Goal: Information Seeking & Learning: Learn about a topic

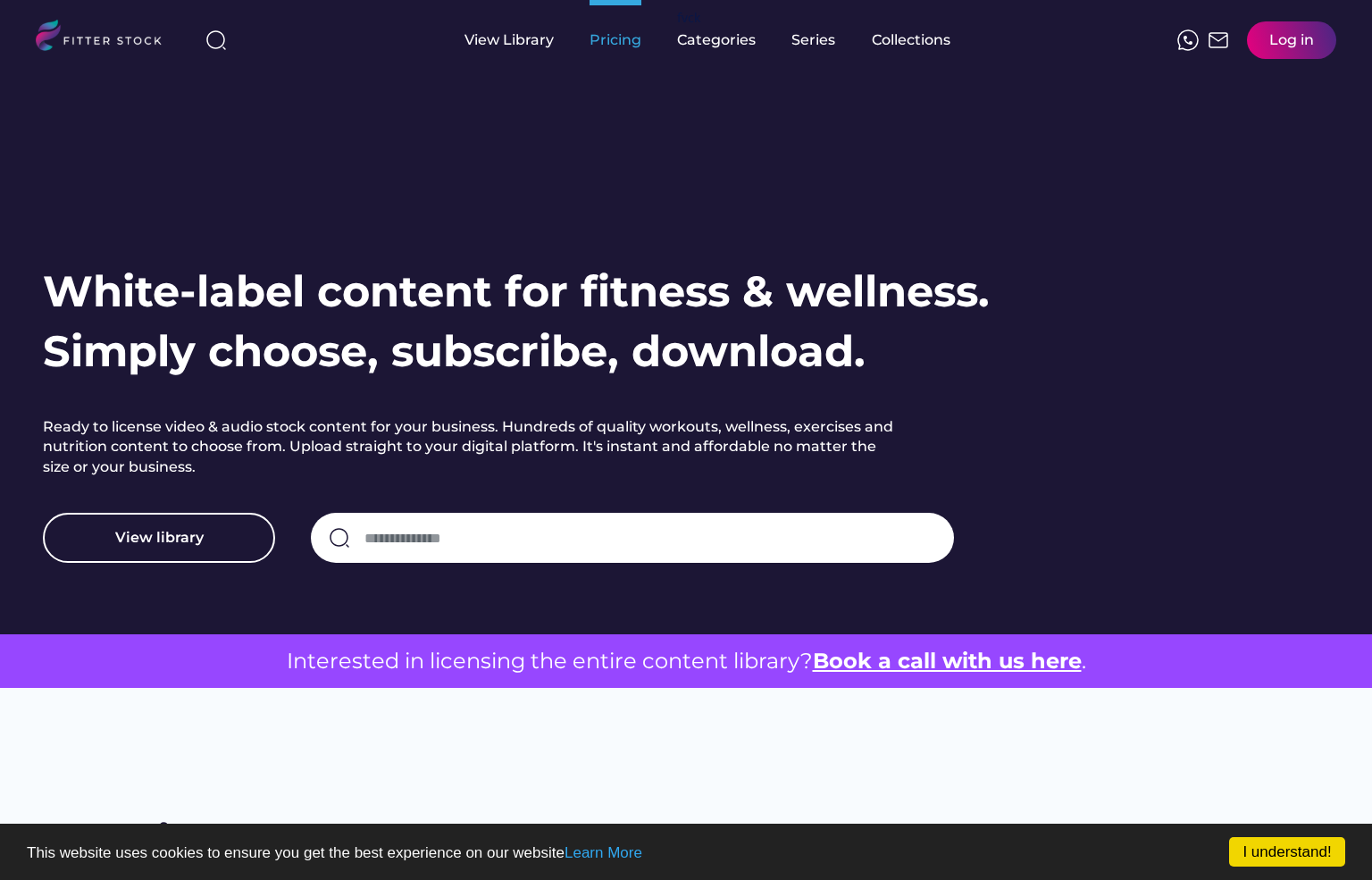
click at [596, 45] on div "Pricing" at bounding box center [615, 40] width 52 height 20
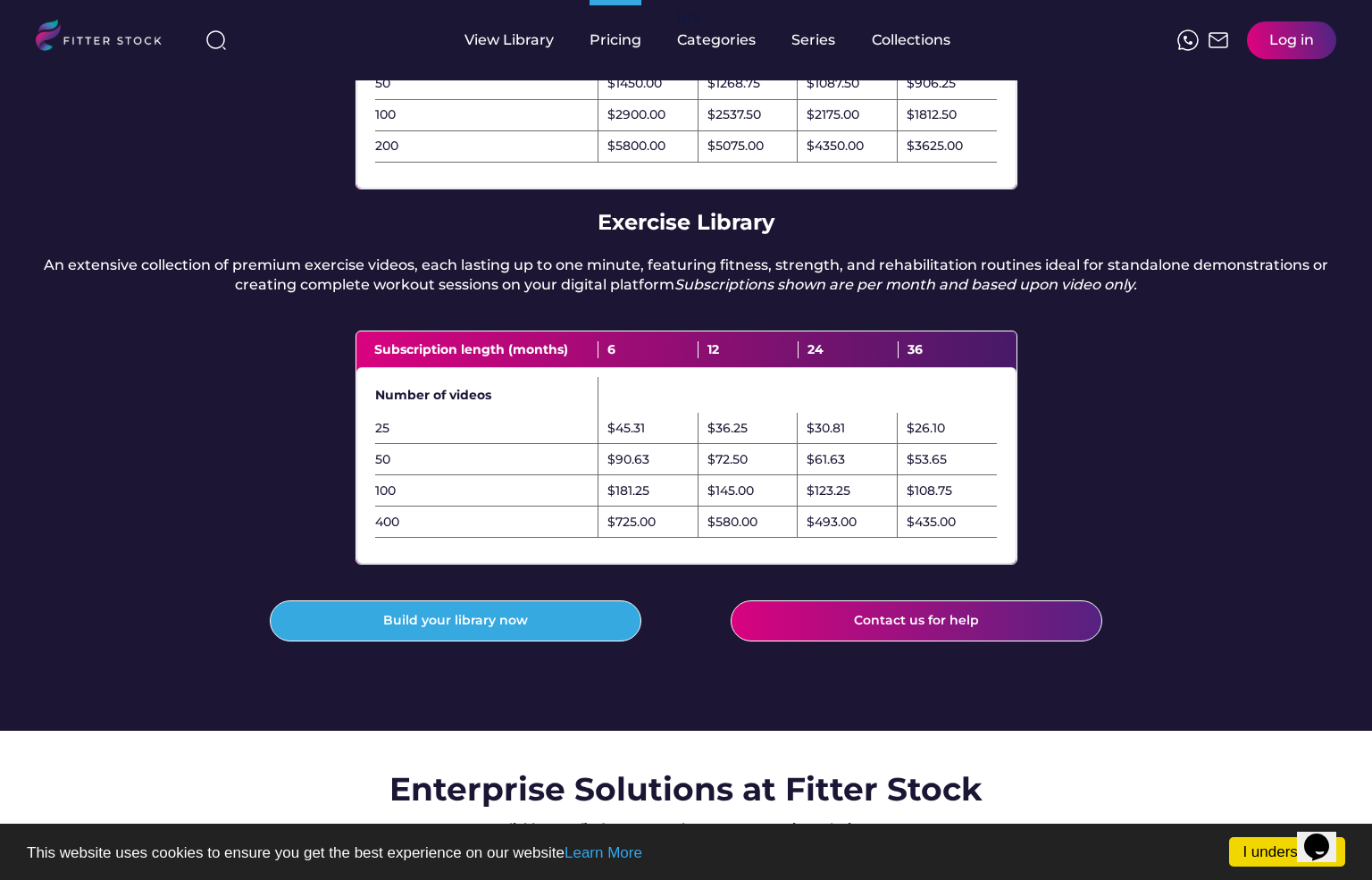
scroll to position [393, 0]
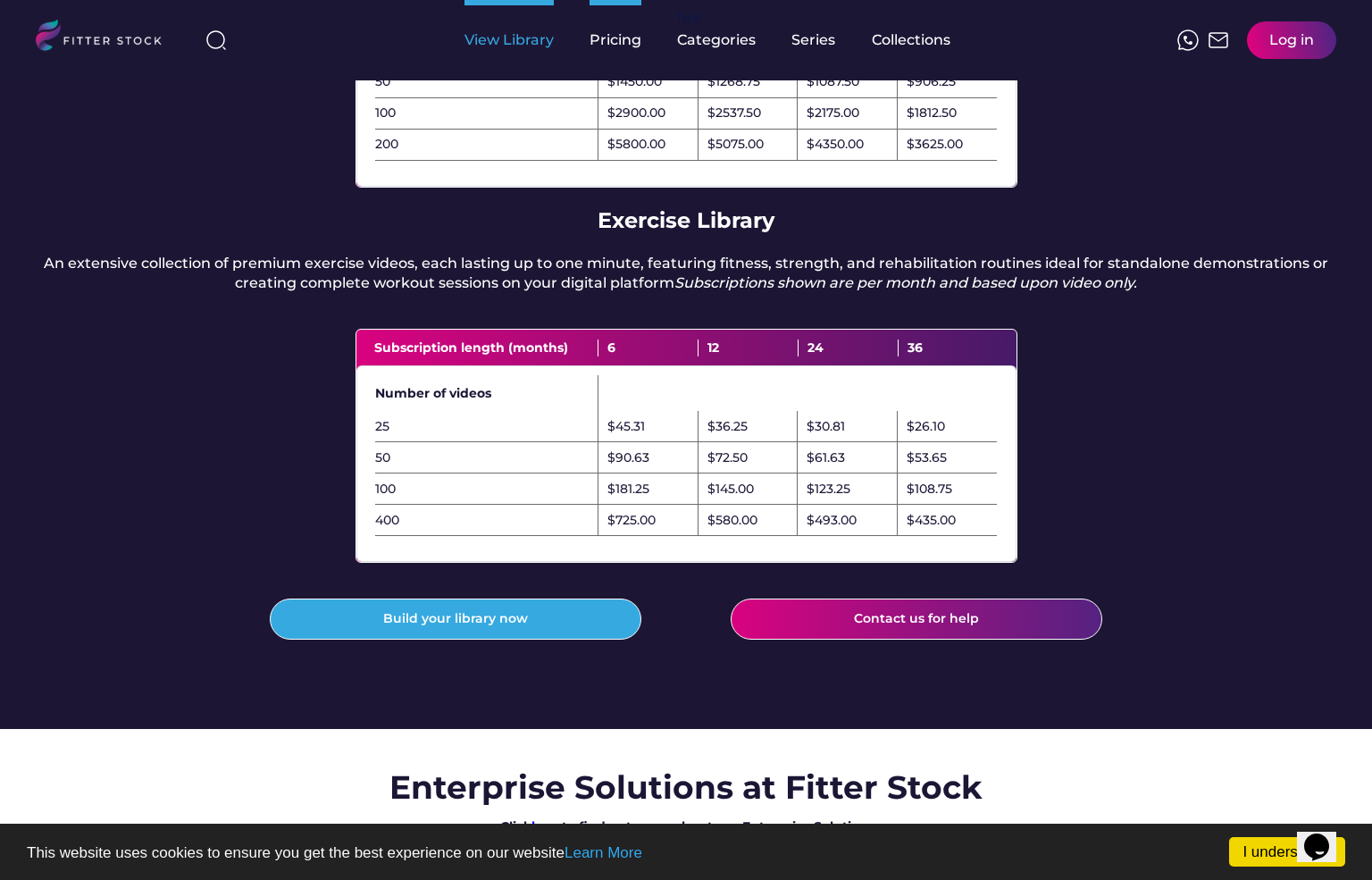
click at [516, 42] on div "View Library" at bounding box center [509, 40] width 89 height 20
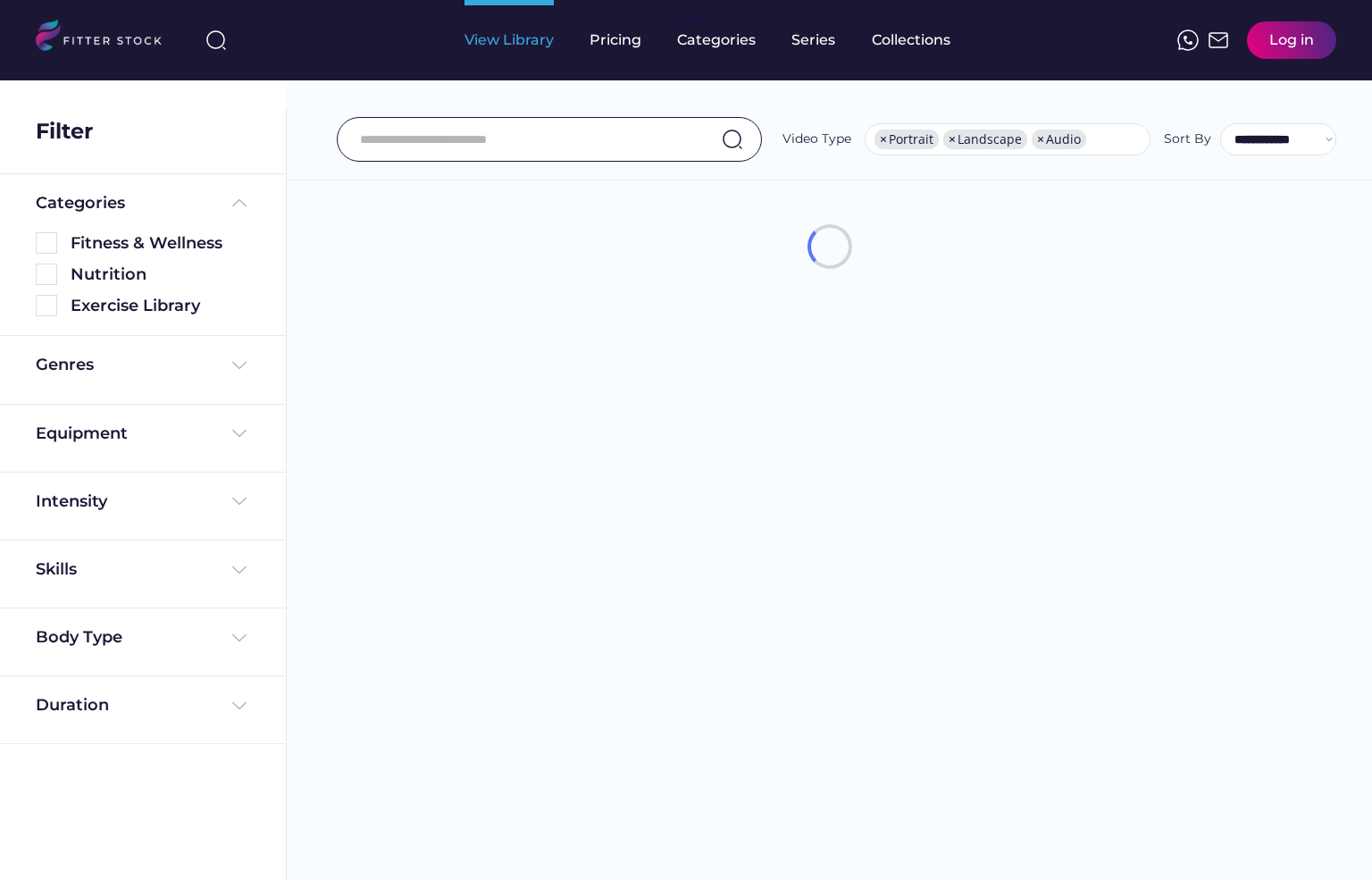
select select "**********"
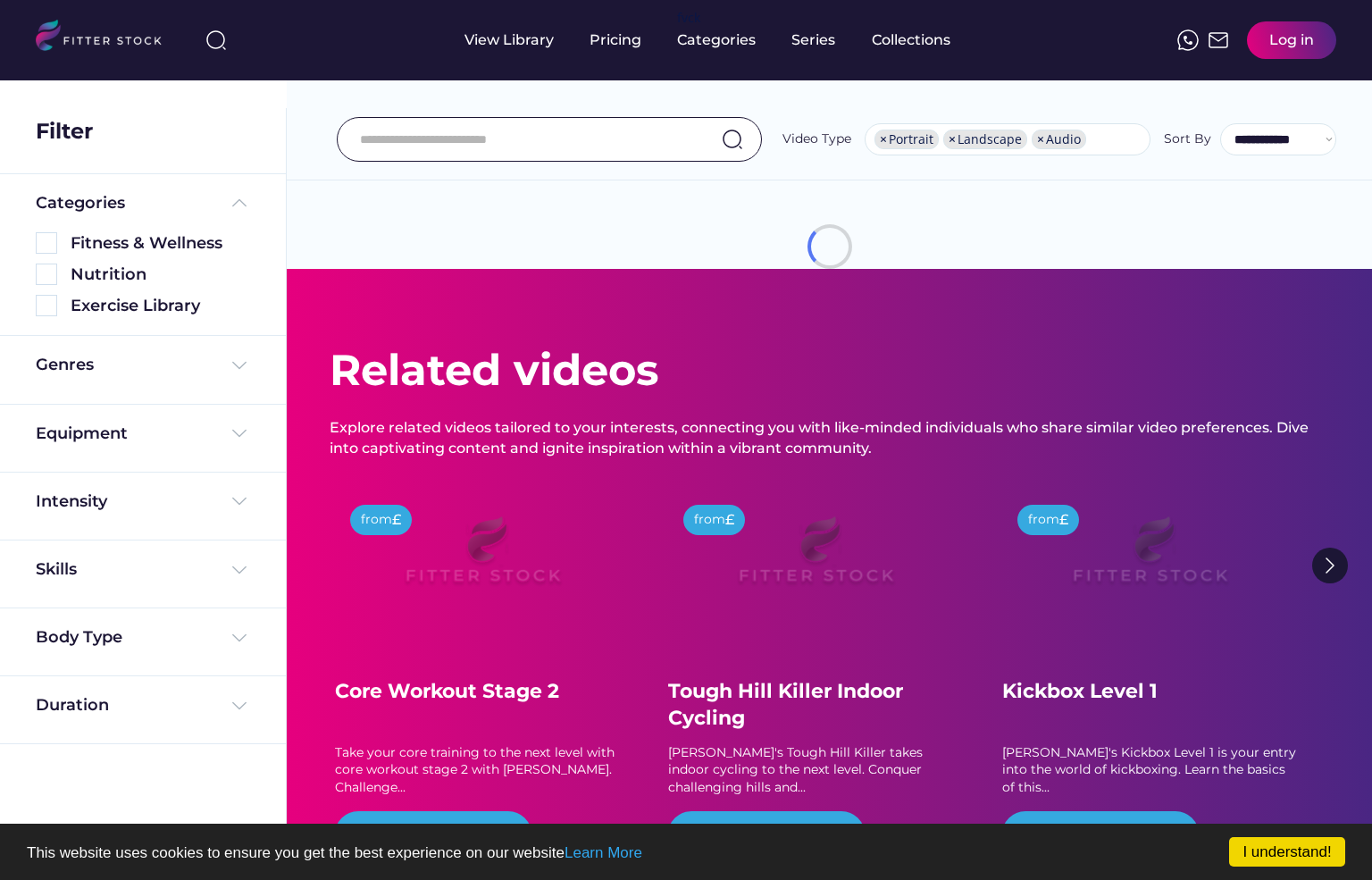
click at [522, 137] on input "input" at bounding box center [527, 140] width 334 height 37
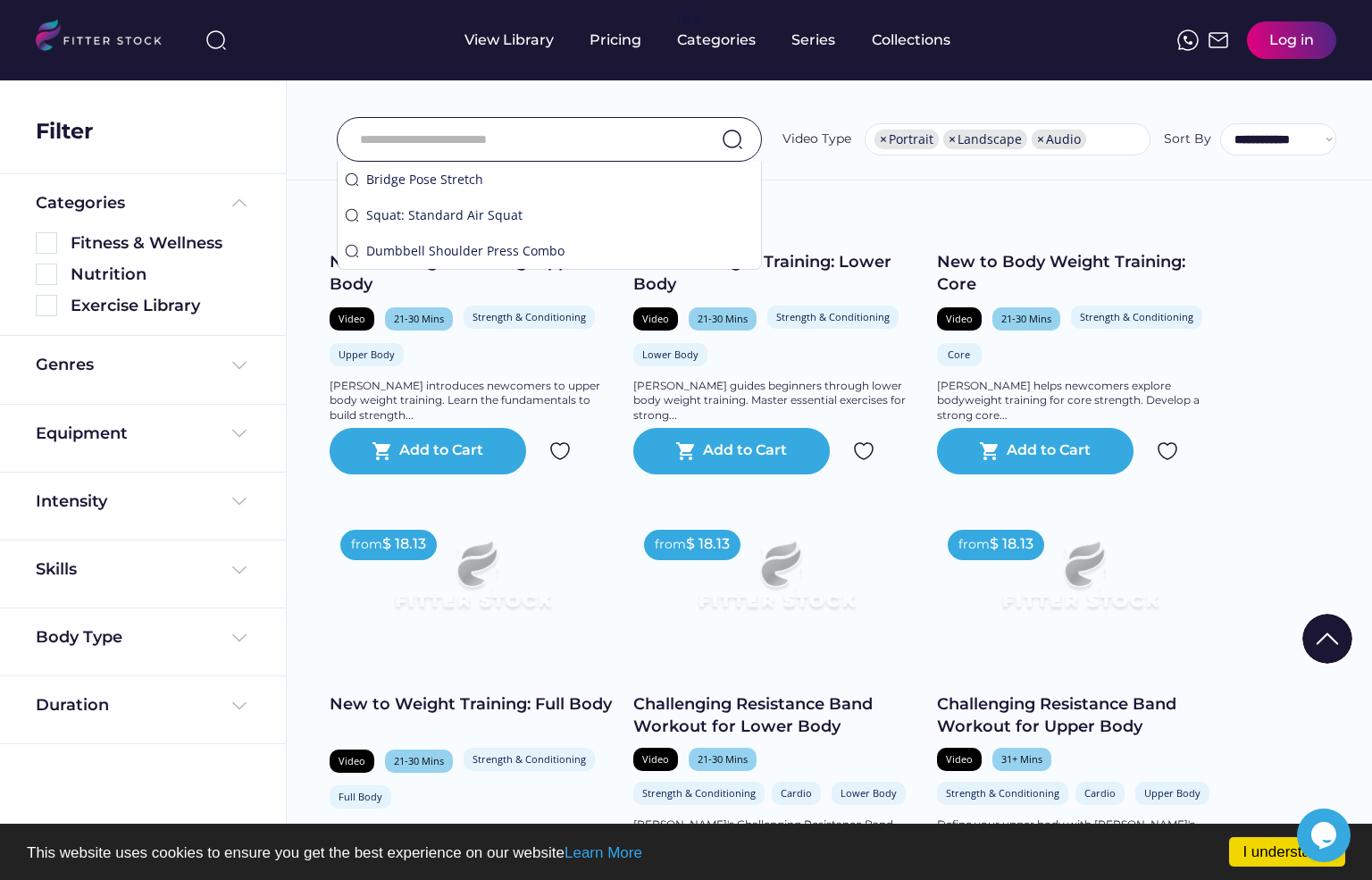
scroll to position [3066, 0]
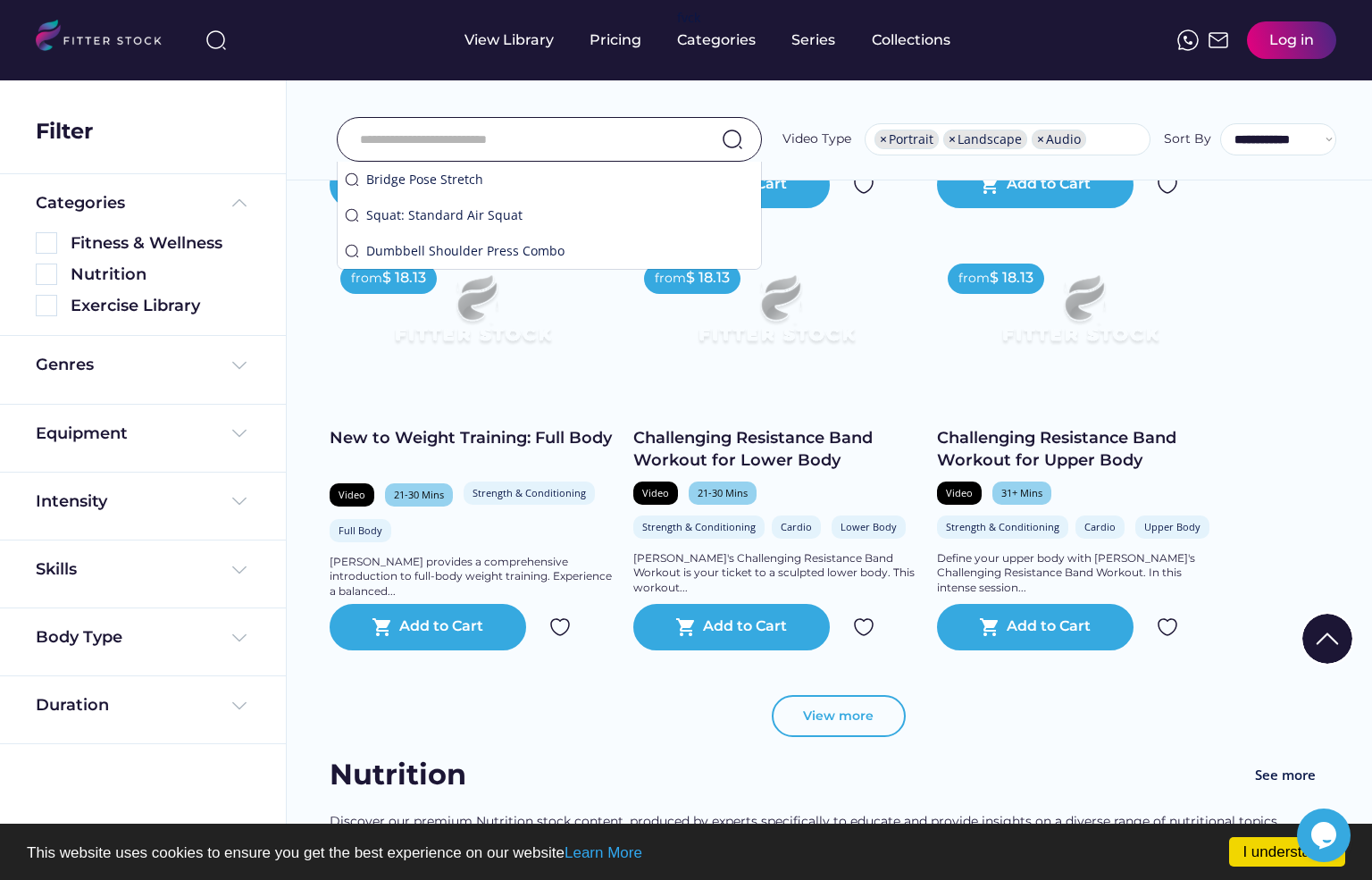
click at [828, 738] on button "View more" at bounding box center [839, 717] width 134 height 43
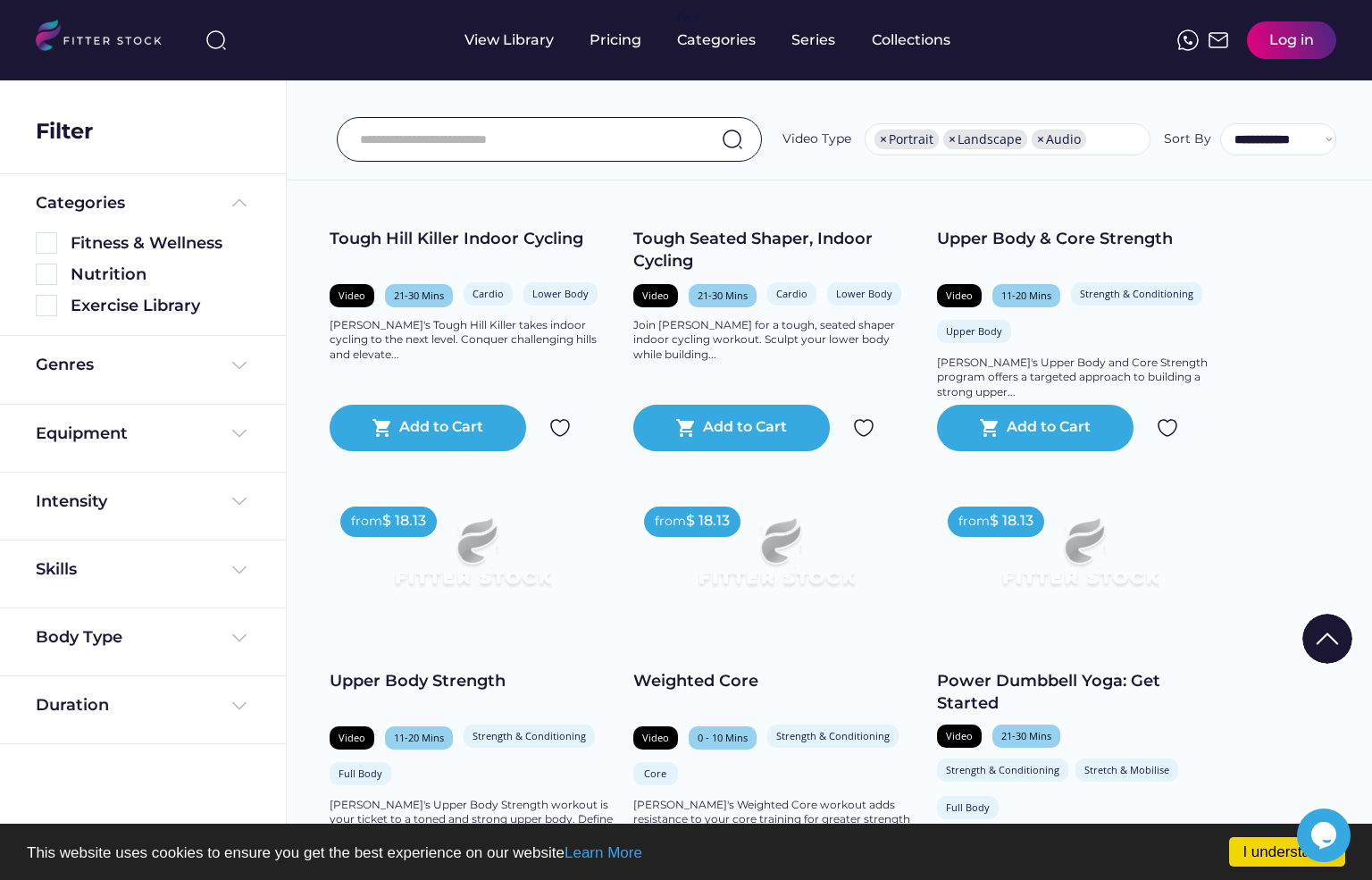
scroll to position [4151, 0]
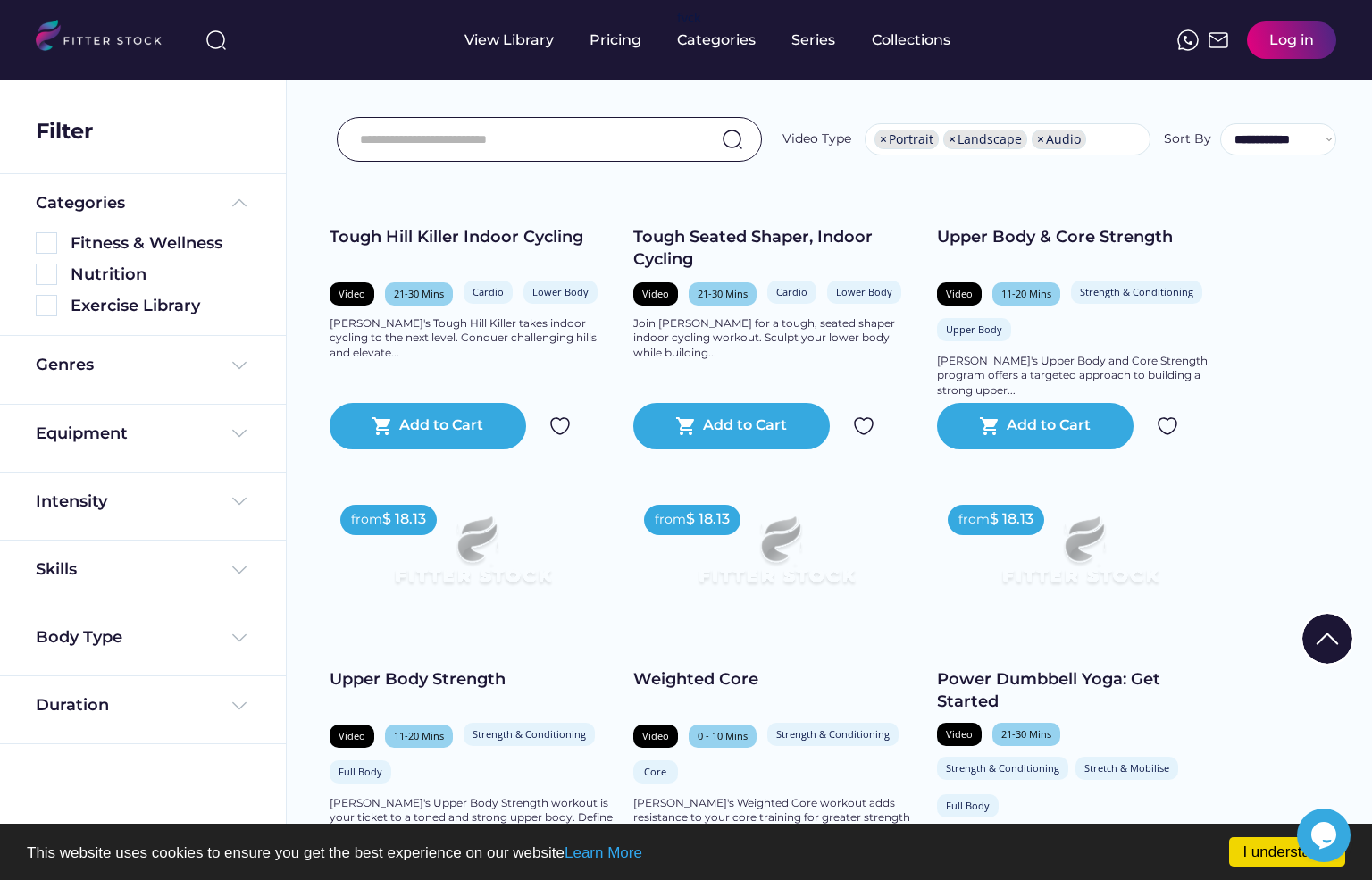
click at [504, 160] on div at bounding box center [549, 140] width 425 height 45
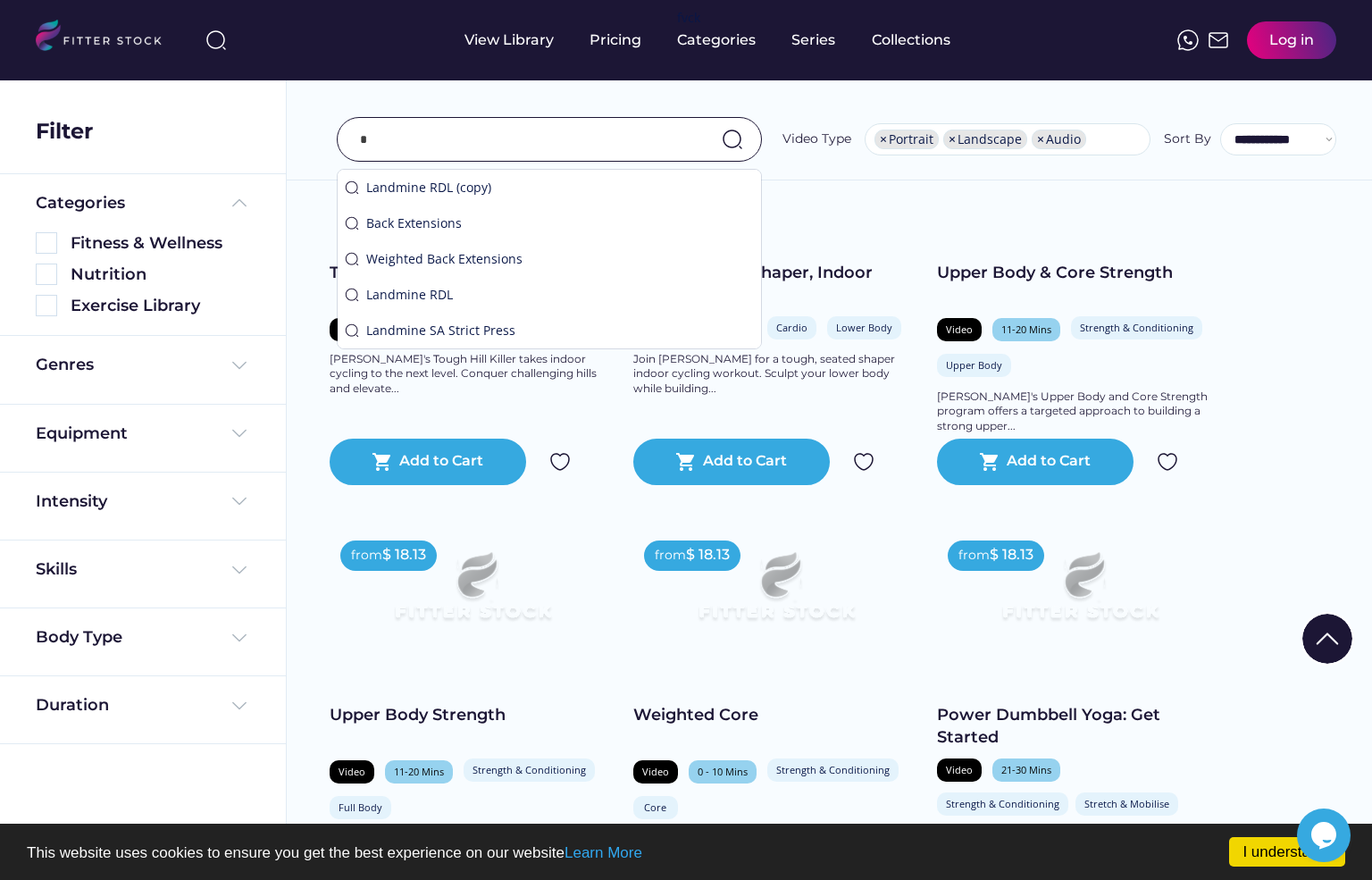
scroll to position [4188, 0]
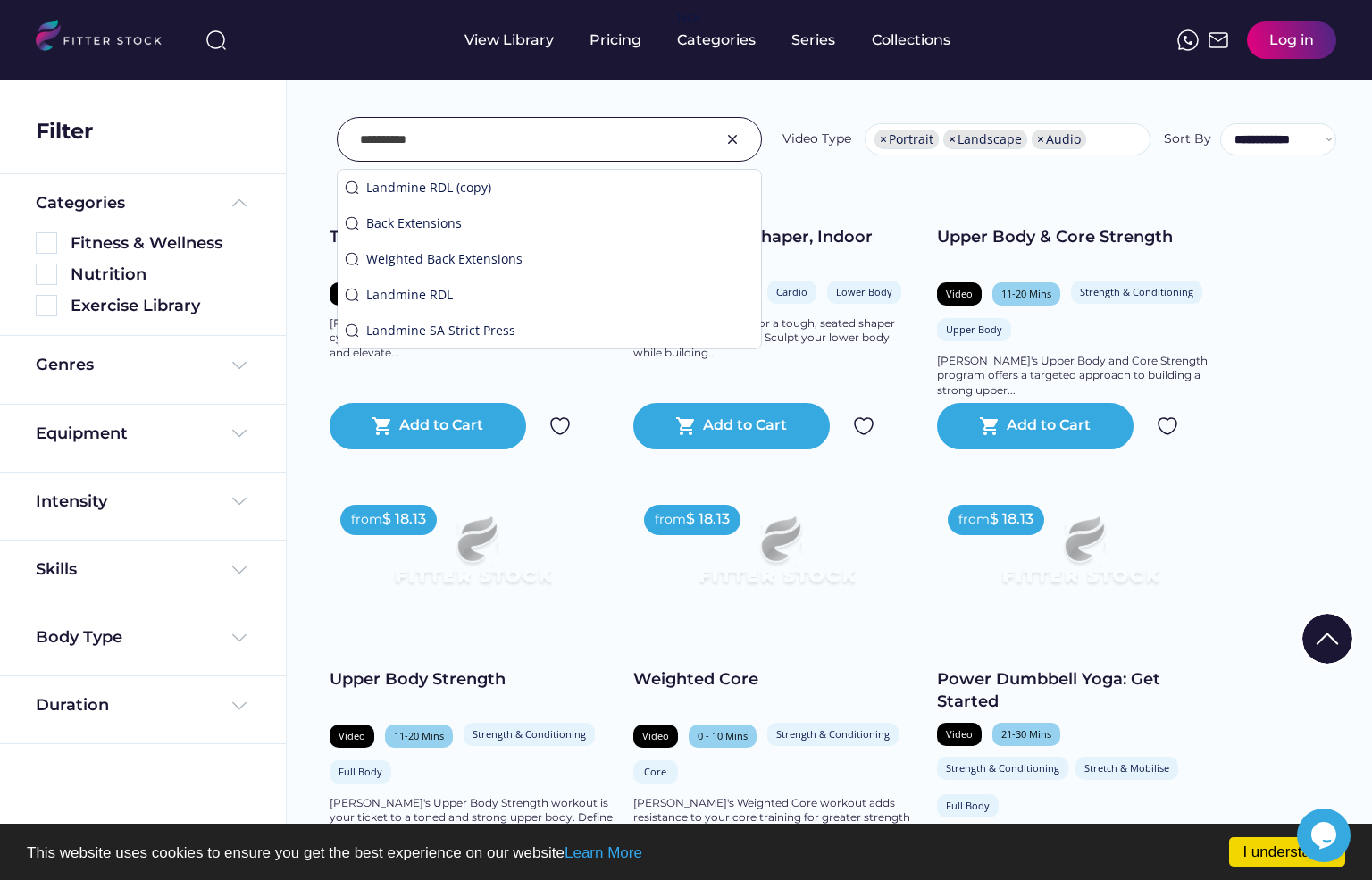
click at [516, 148] on input "input" at bounding box center [527, 140] width 334 height 37
type input "**********"
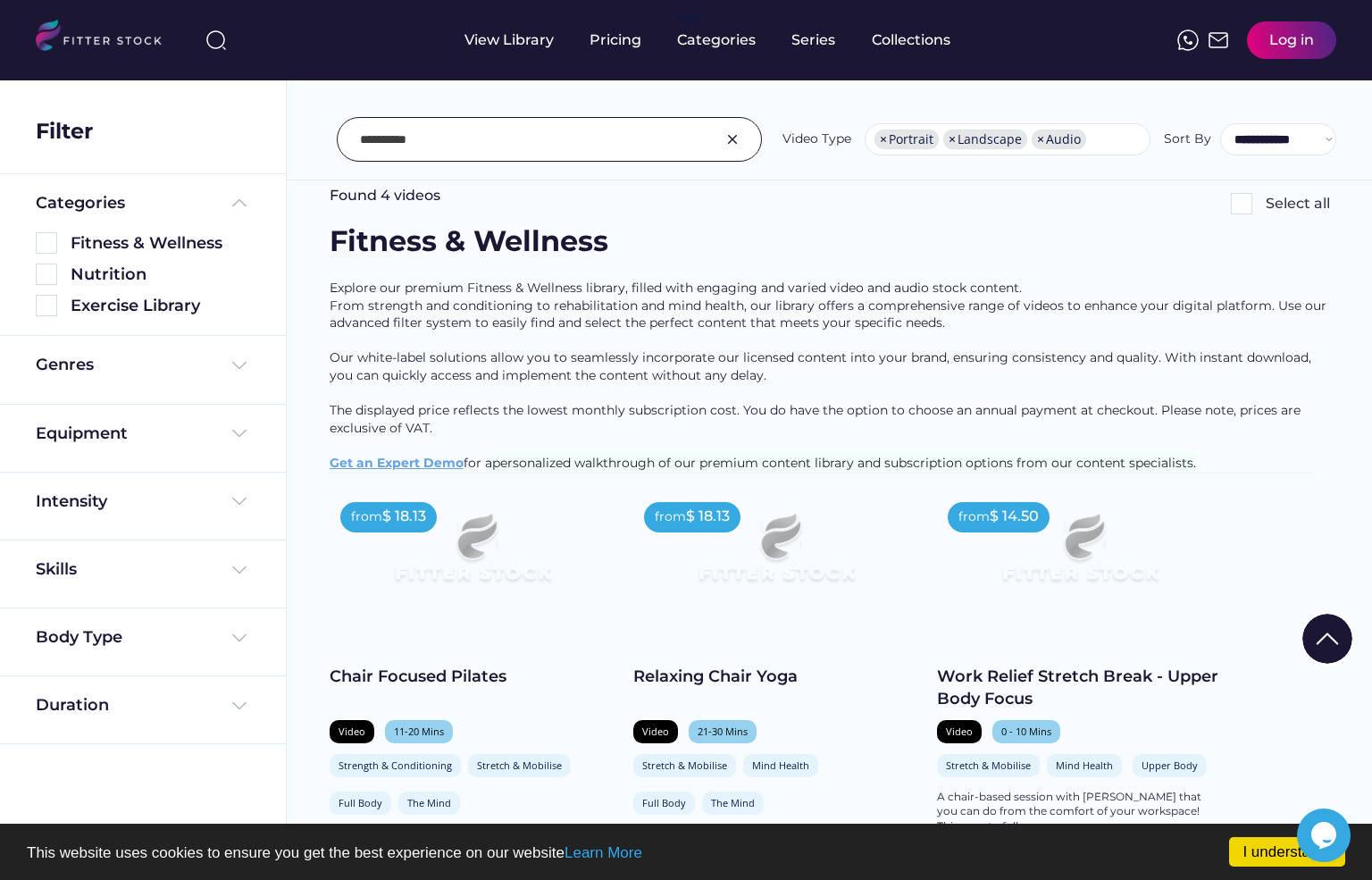
scroll to position [0, 0]
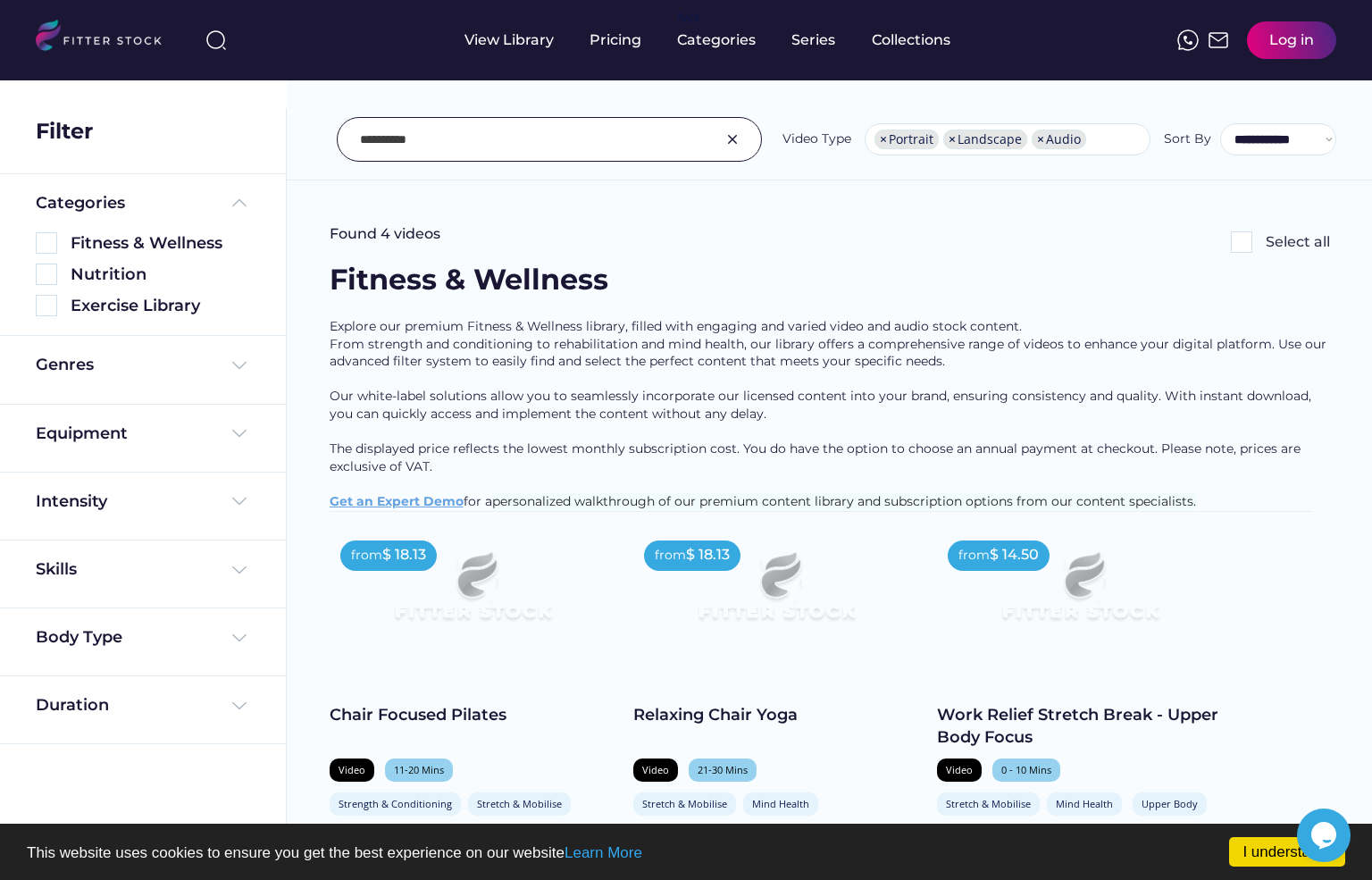
click at [132, 43] on img at bounding box center [106, 37] width 141 height 36
